Goal: Transaction & Acquisition: Register for event/course

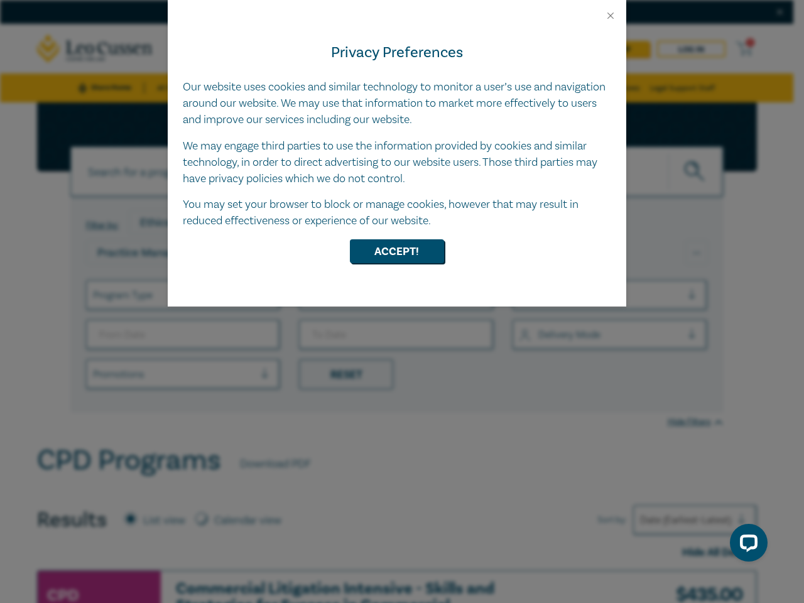
click at [402, 302] on div "Privacy Preferences Our website uses cookies and similar technology to monitor …" at bounding box center [397, 163] width 459 height 285
click at [611, 16] on button "Close" at bounding box center [610, 15] width 11 height 11
click at [397, 251] on button "Accept!" at bounding box center [397, 251] width 94 height 24
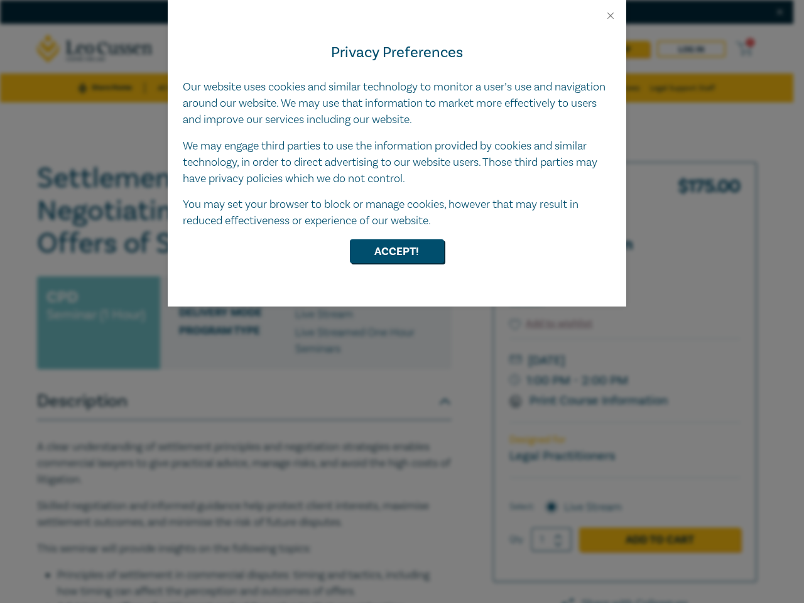
click at [402, 302] on div "Privacy Preferences Our website uses cookies and similar technology to monitor …" at bounding box center [397, 163] width 459 height 285
click at [611, 16] on button "Close" at bounding box center [610, 15] width 11 height 11
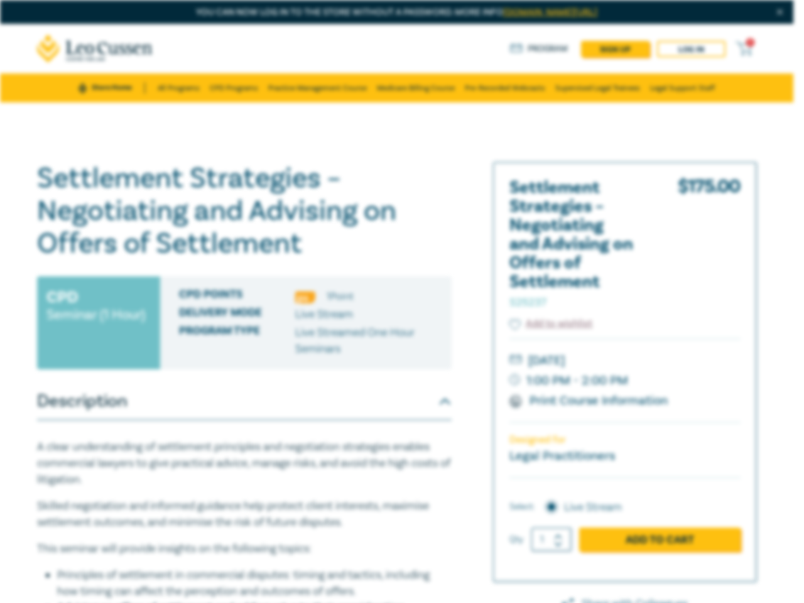
click at [397, 251] on h1 "Settlement Strategies – Negotiating and Advising on Offers of Settlement S25237" at bounding box center [244, 211] width 415 height 98
